Goal: Communication & Community: Participate in discussion

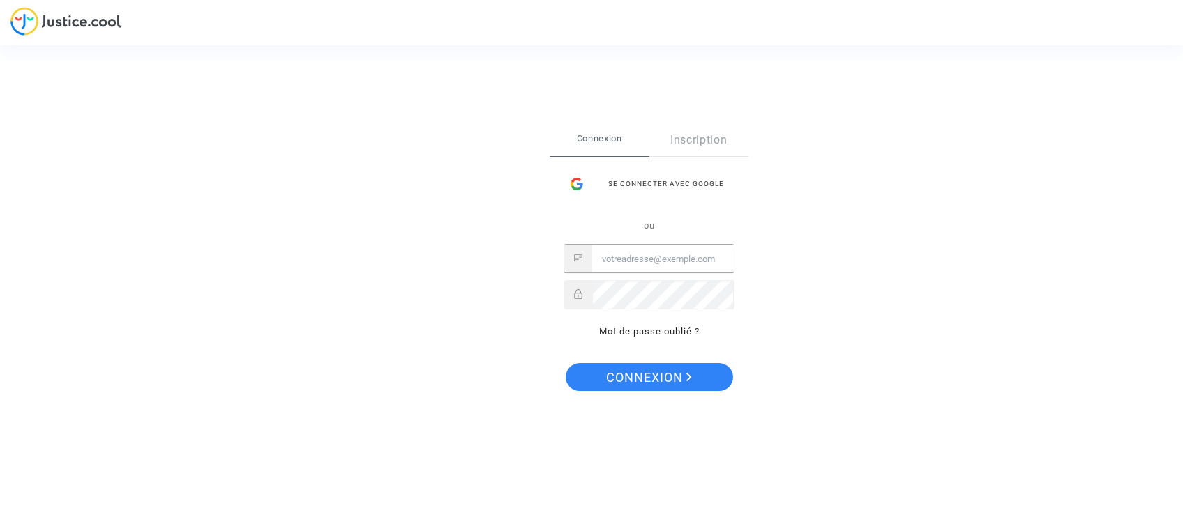
click at [641, 259] on input "Email" at bounding box center [663, 259] width 142 height 28
type input "famillelairy@hotmail.com"
click at [565, 363] on button "Connexion" at bounding box center [648, 377] width 167 height 28
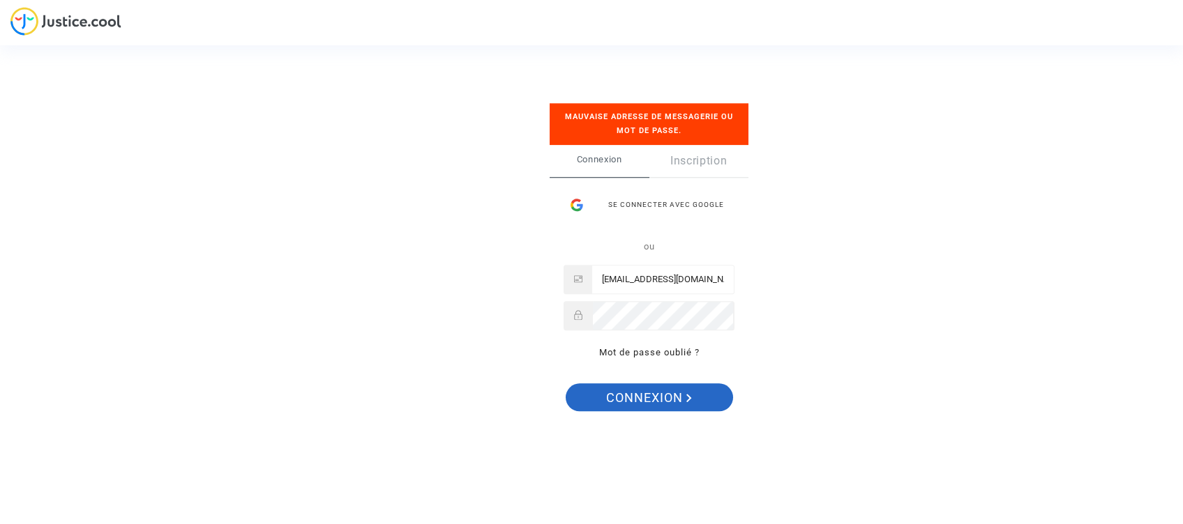
click at [637, 393] on span "Connexion" at bounding box center [649, 398] width 86 height 29
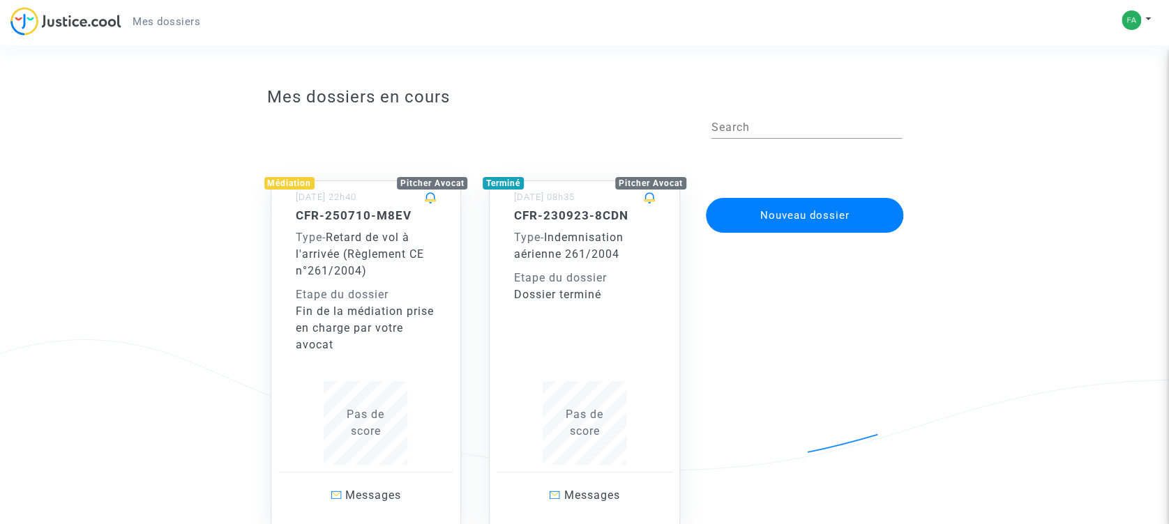
click at [385, 288] on div "Etape du dossier" at bounding box center [366, 295] width 141 height 17
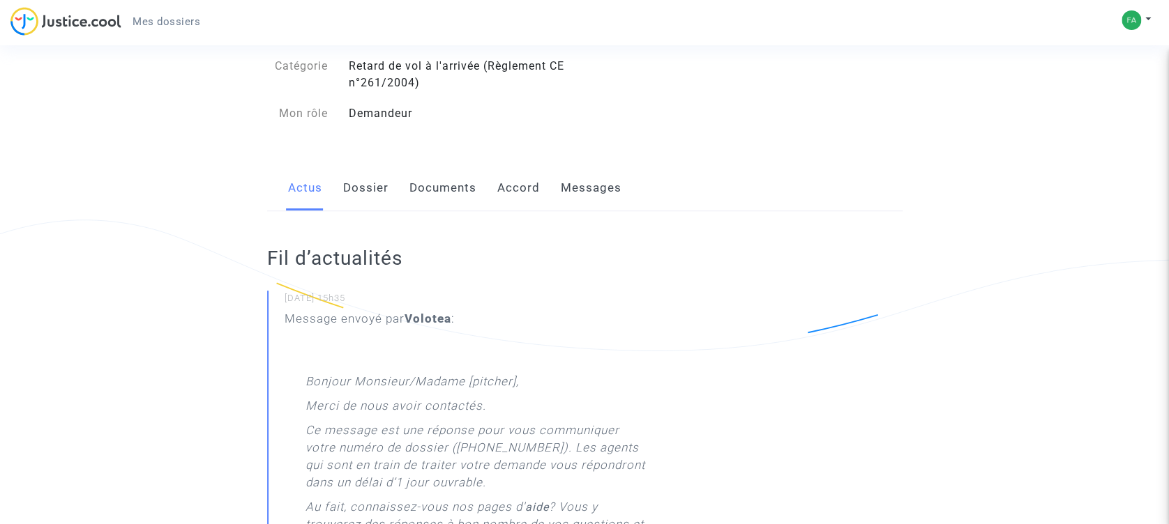
scroll to position [121, 0]
click at [600, 187] on link "Messages" at bounding box center [591, 188] width 61 height 46
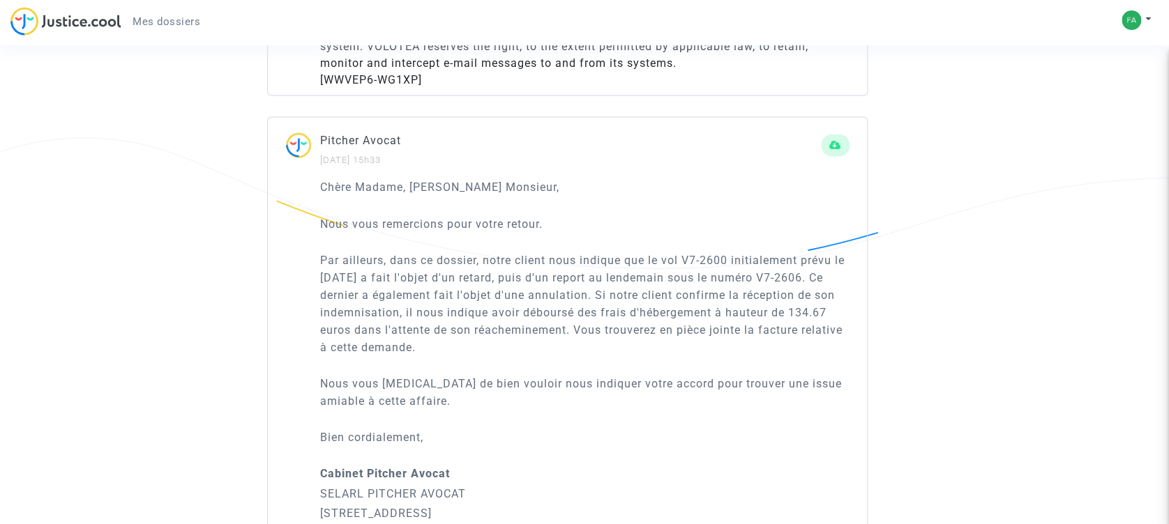
scroll to position [1504, 0]
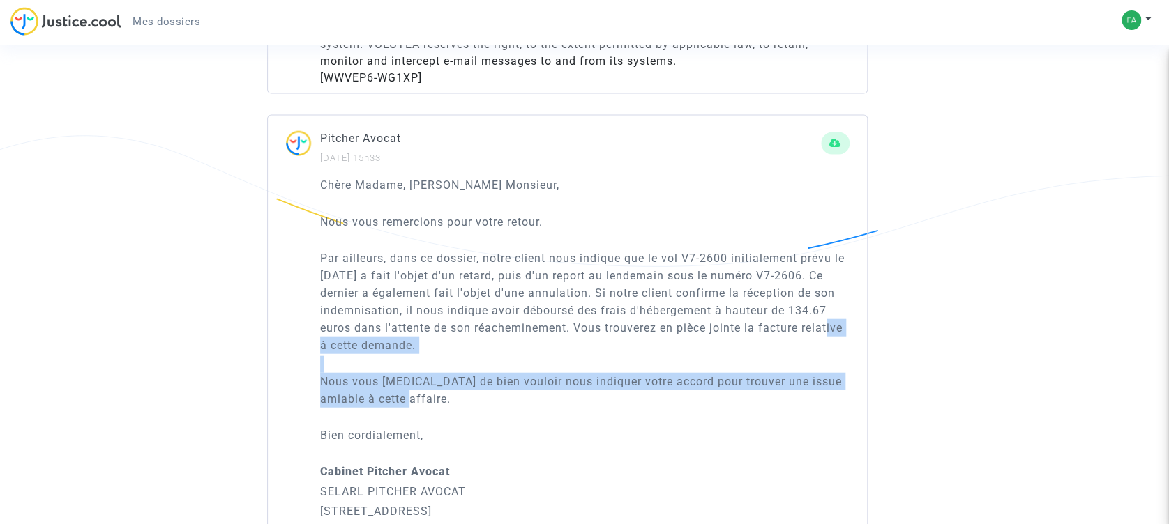
drag, startPoint x: 989, startPoint y: 334, endPoint x: 987, endPoint y: 393, distance: 59.3
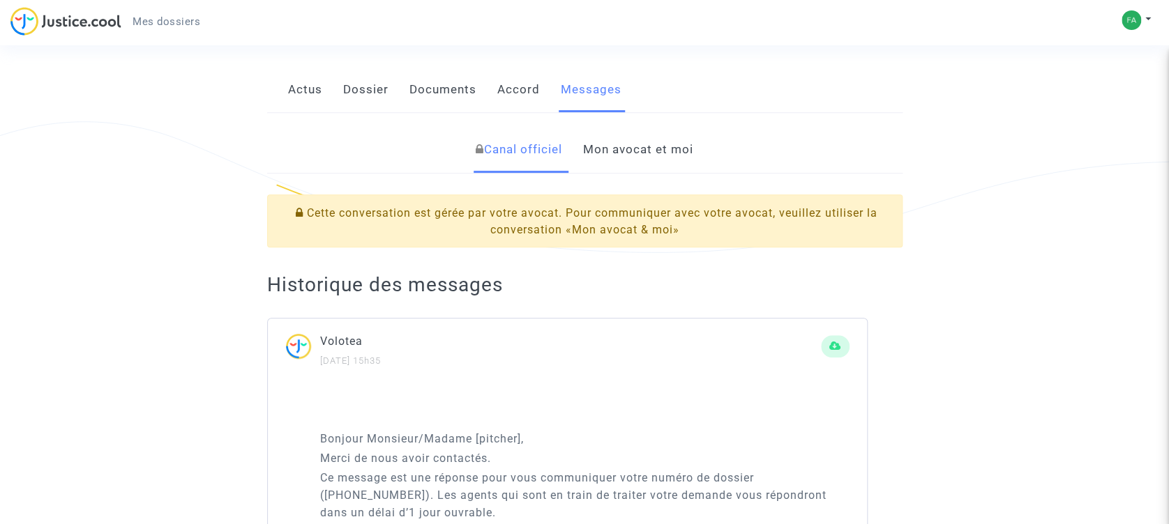
scroll to position [226, 0]
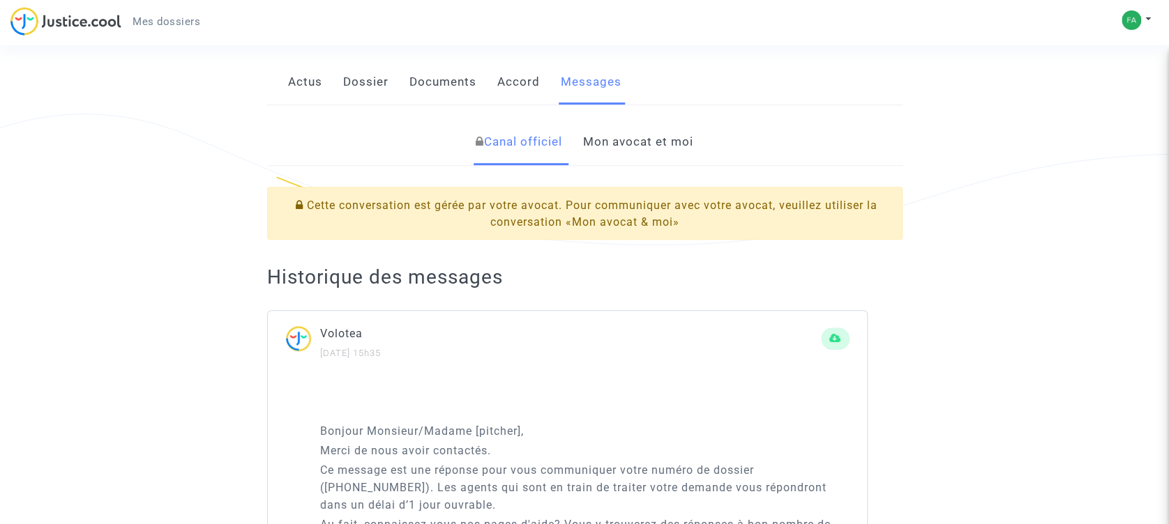
click at [644, 139] on link "Mon avocat et moi" at bounding box center [638, 142] width 110 height 46
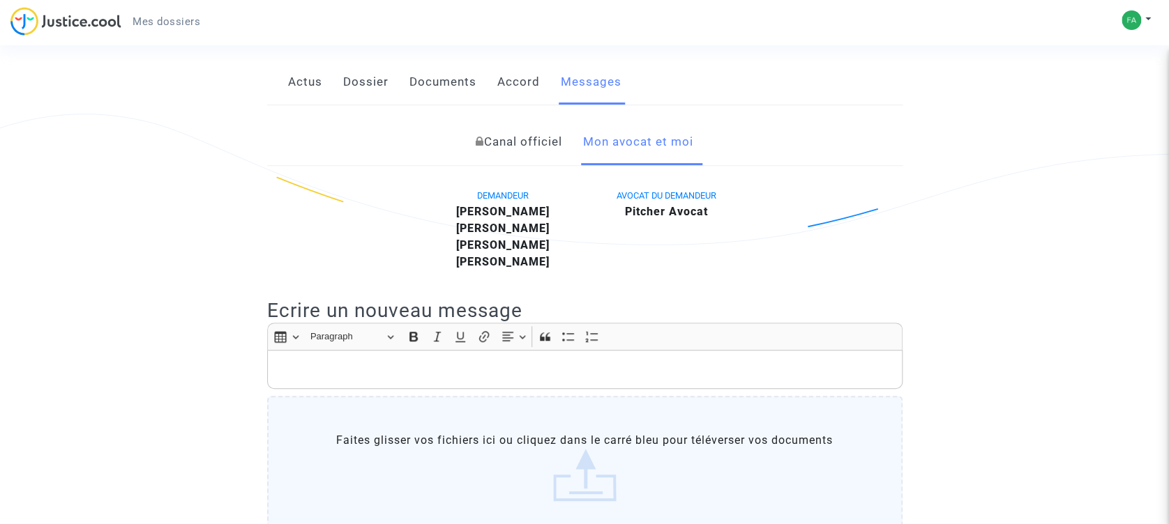
scroll to position [362, 0]
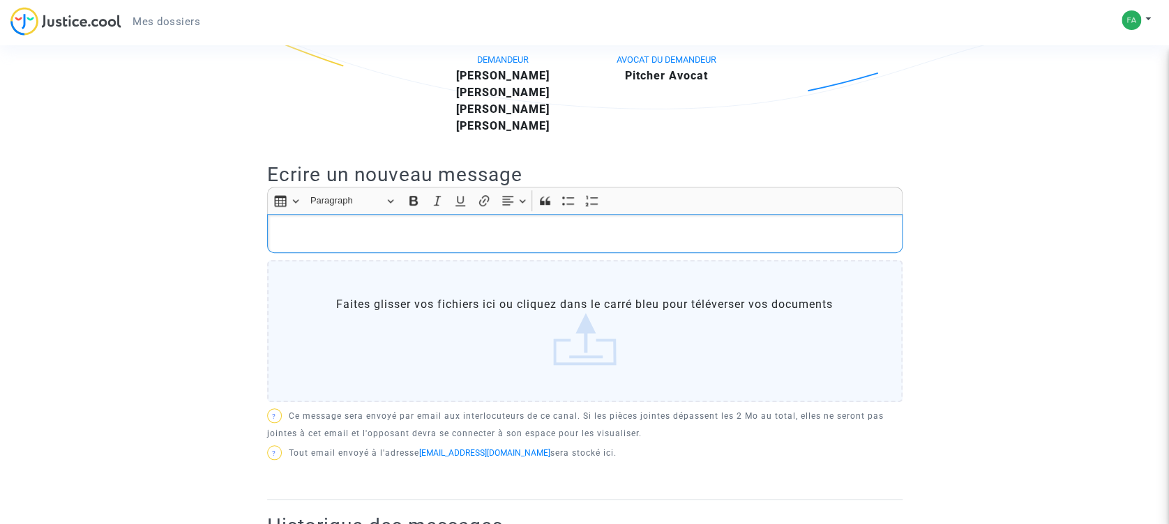
click at [406, 234] on p "Rich Text Editor, main" at bounding box center [584, 233] width 621 height 17
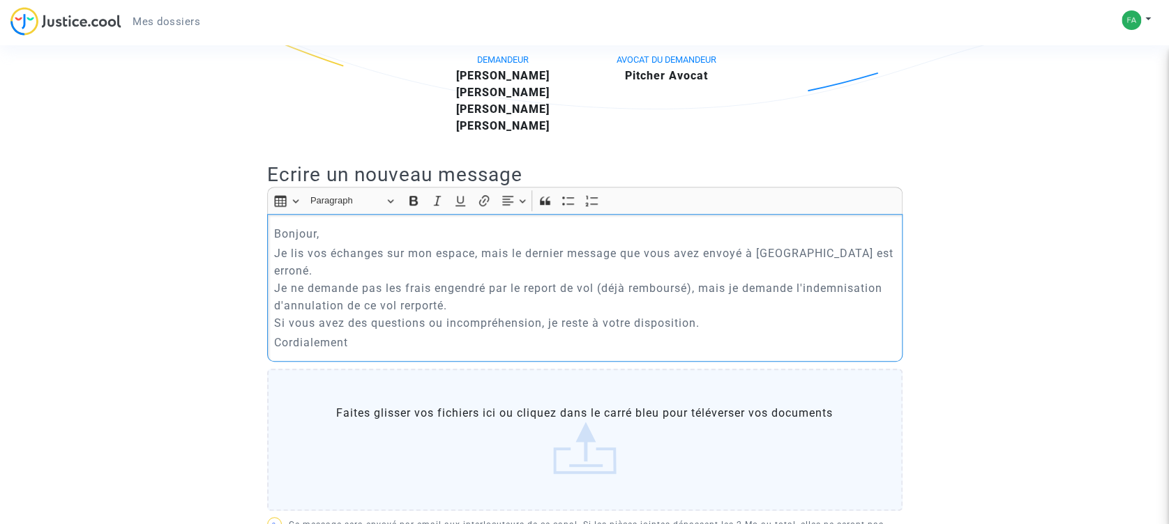
click at [413, 284] on p "Je lis vos échanges sur mon espace, mais le dernier message que vous avez envoy…" at bounding box center [584, 288] width 621 height 87
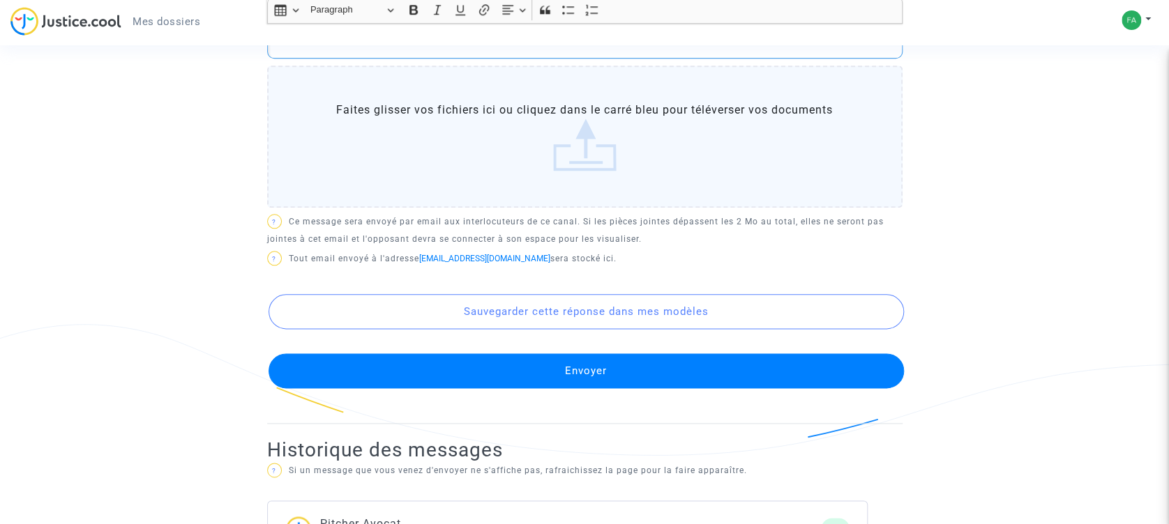
scroll to position [667, 0]
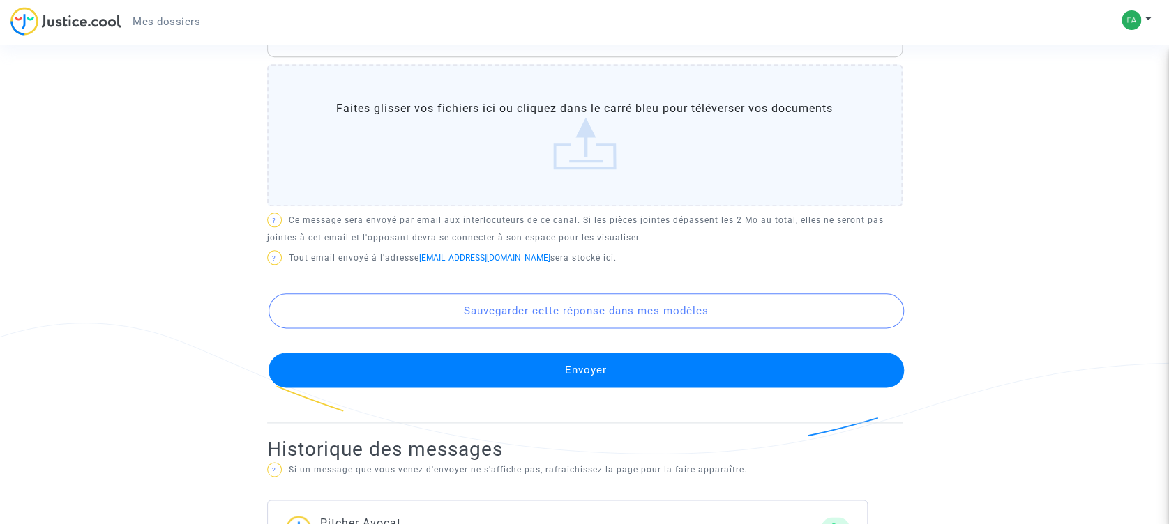
click at [611, 353] on button "Envoyer" at bounding box center [585, 370] width 635 height 35
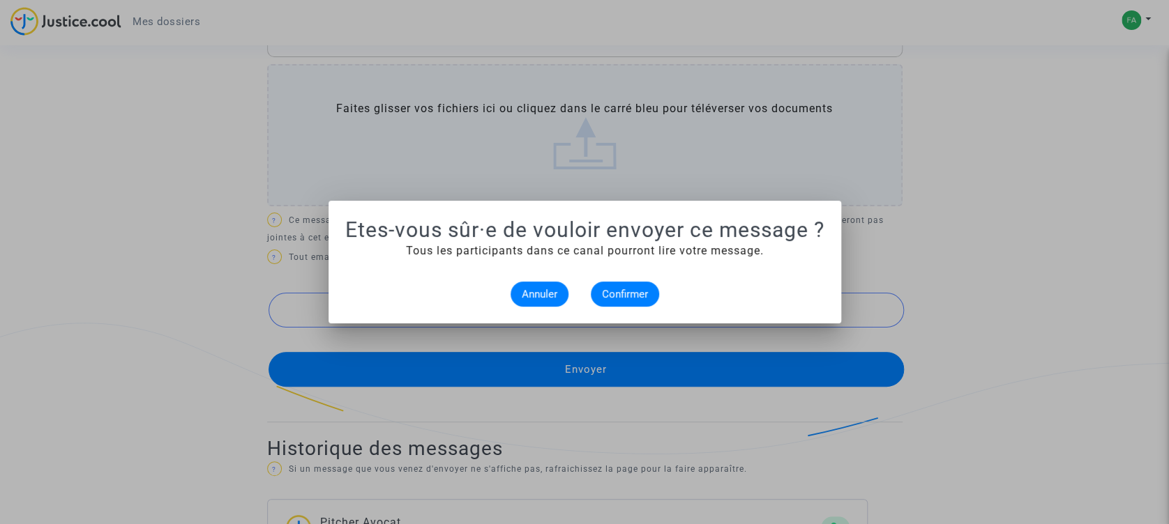
scroll to position [0, 0]
click at [619, 292] on span "Confirmer" at bounding box center [625, 294] width 46 height 13
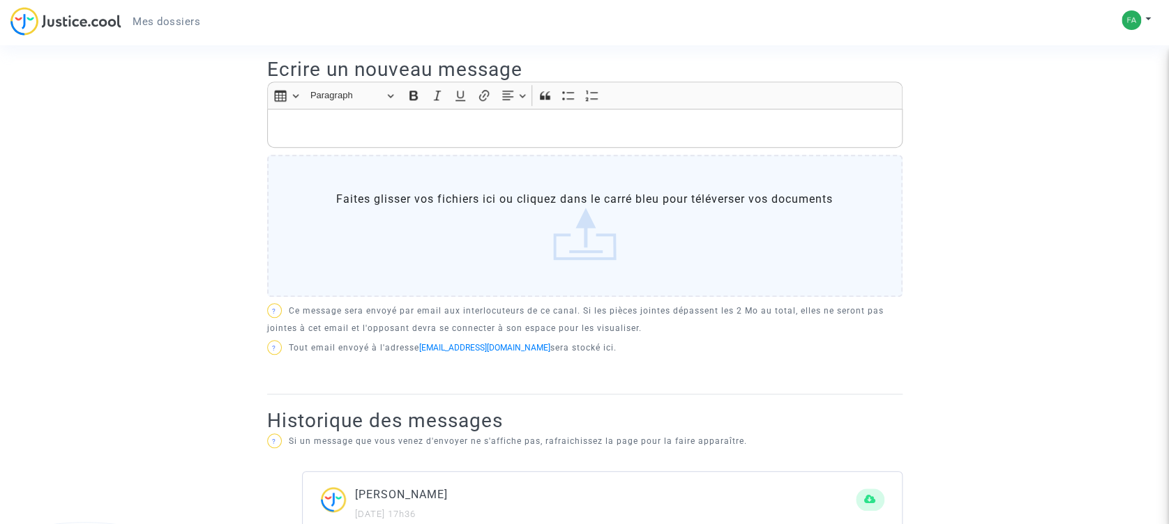
scroll to position [464, 0]
